Goal: Find specific page/section

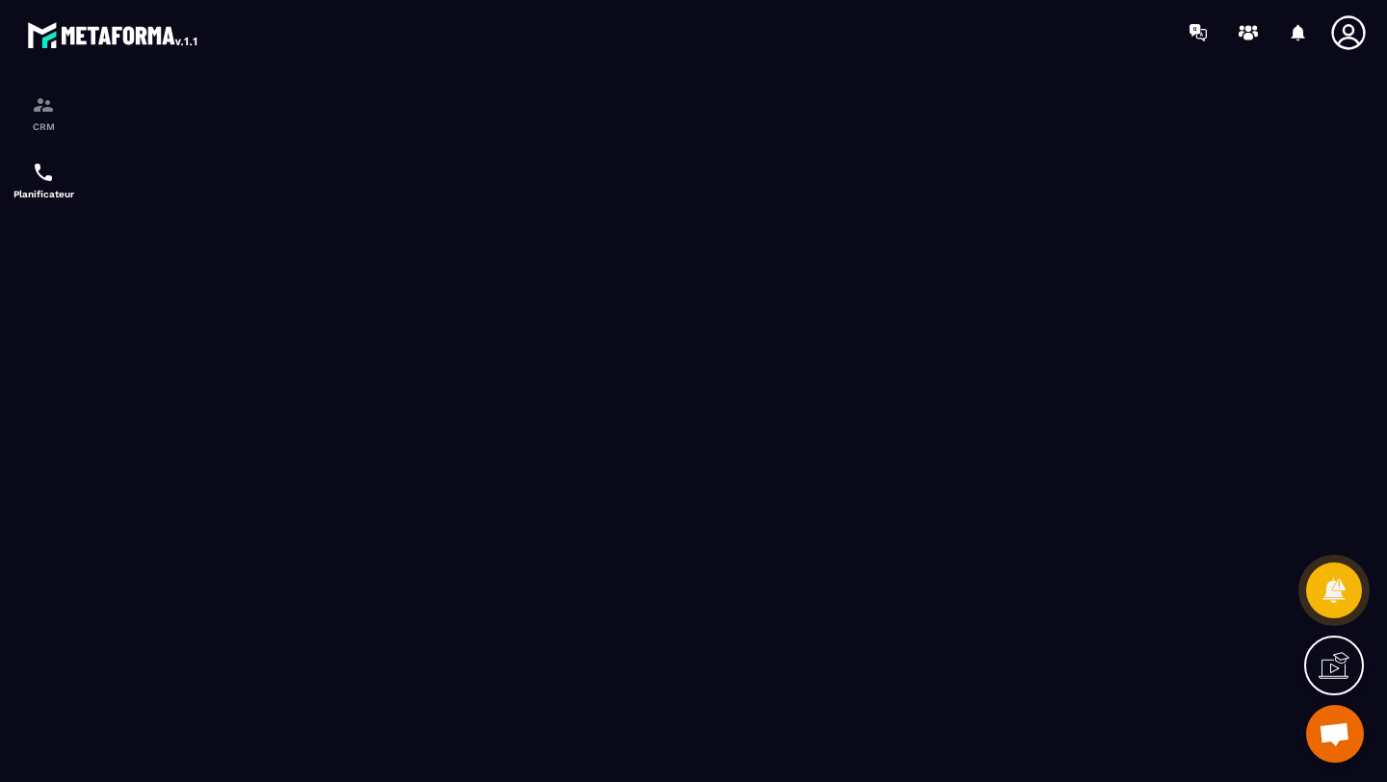
scroll to position [137, 0]
click at [39, 107] on img at bounding box center [43, 104] width 23 height 23
click at [40, 110] on img at bounding box center [43, 104] width 23 height 23
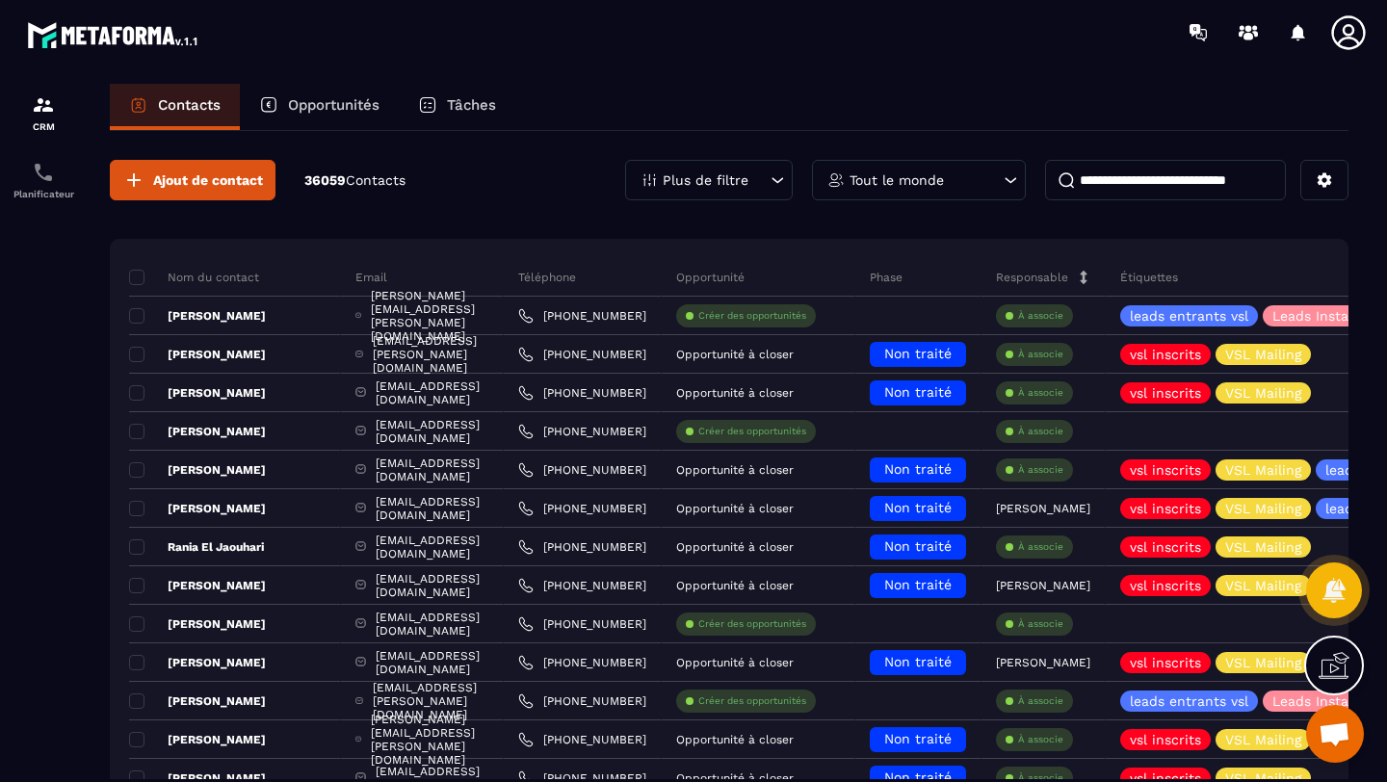
click at [1100, 187] on input at bounding box center [1165, 180] width 241 height 40
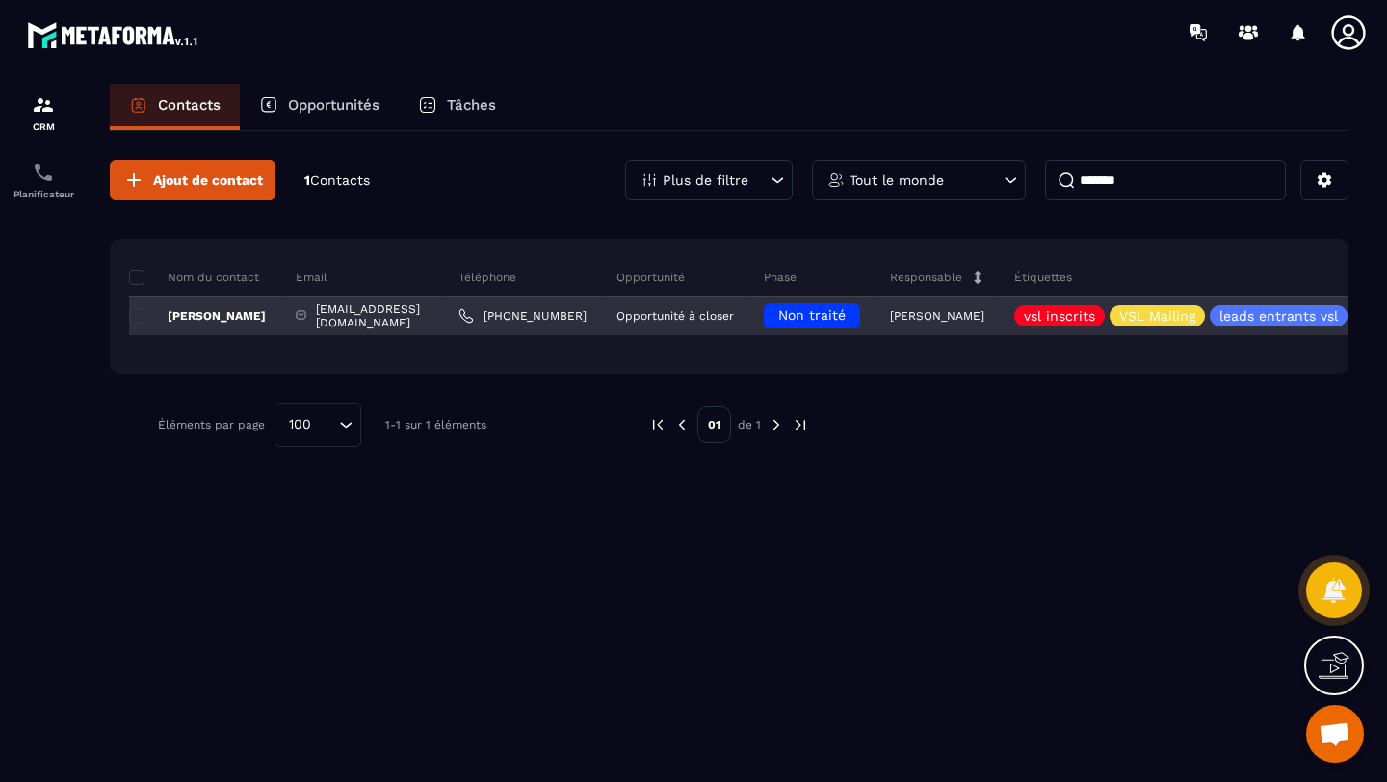
type input "*******"
click at [221, 313] on p "[PERSON_NAME]" at bounding box center [197, 315] width 137 height 15
